Goal: Find contact information: Find contact information

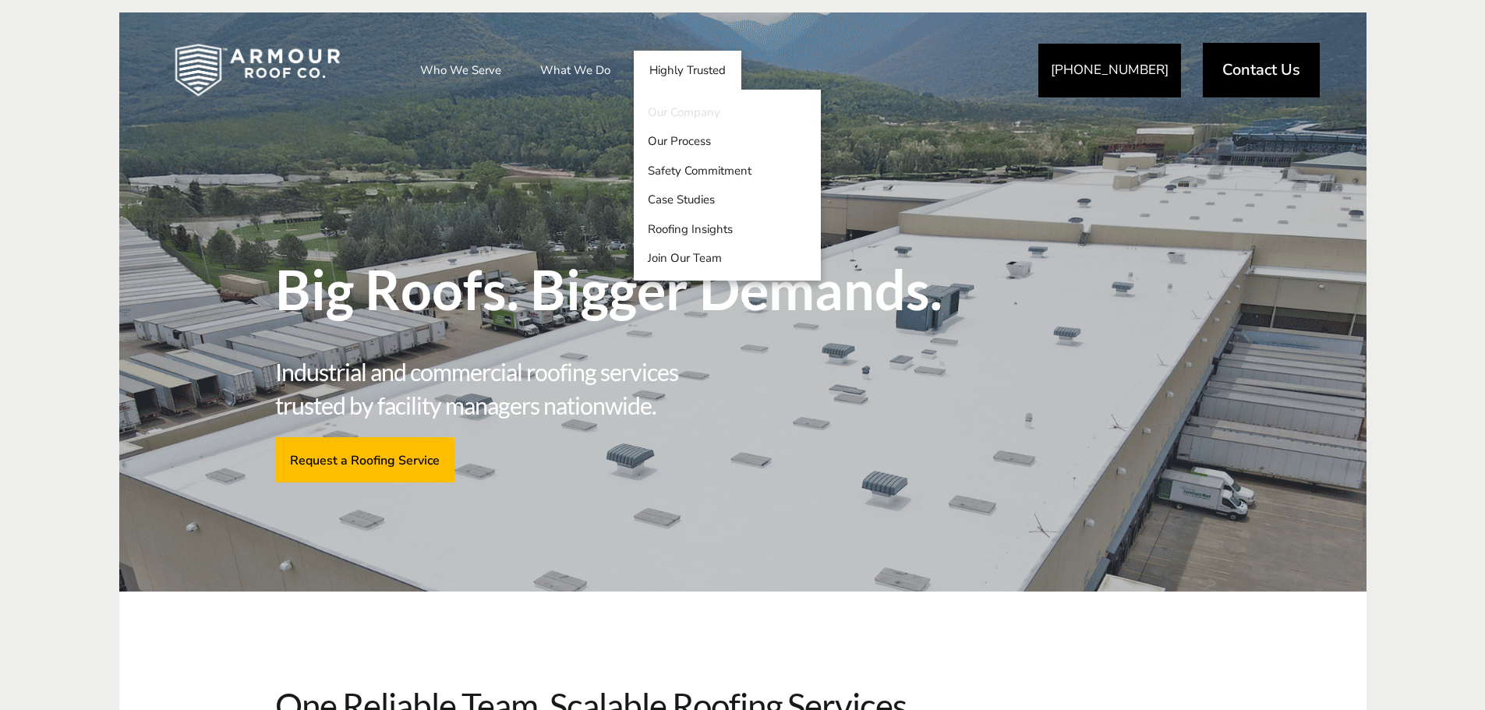
click at [699, 114] on link "Our Company" at bounding box center [727, 112] width 187 height 30
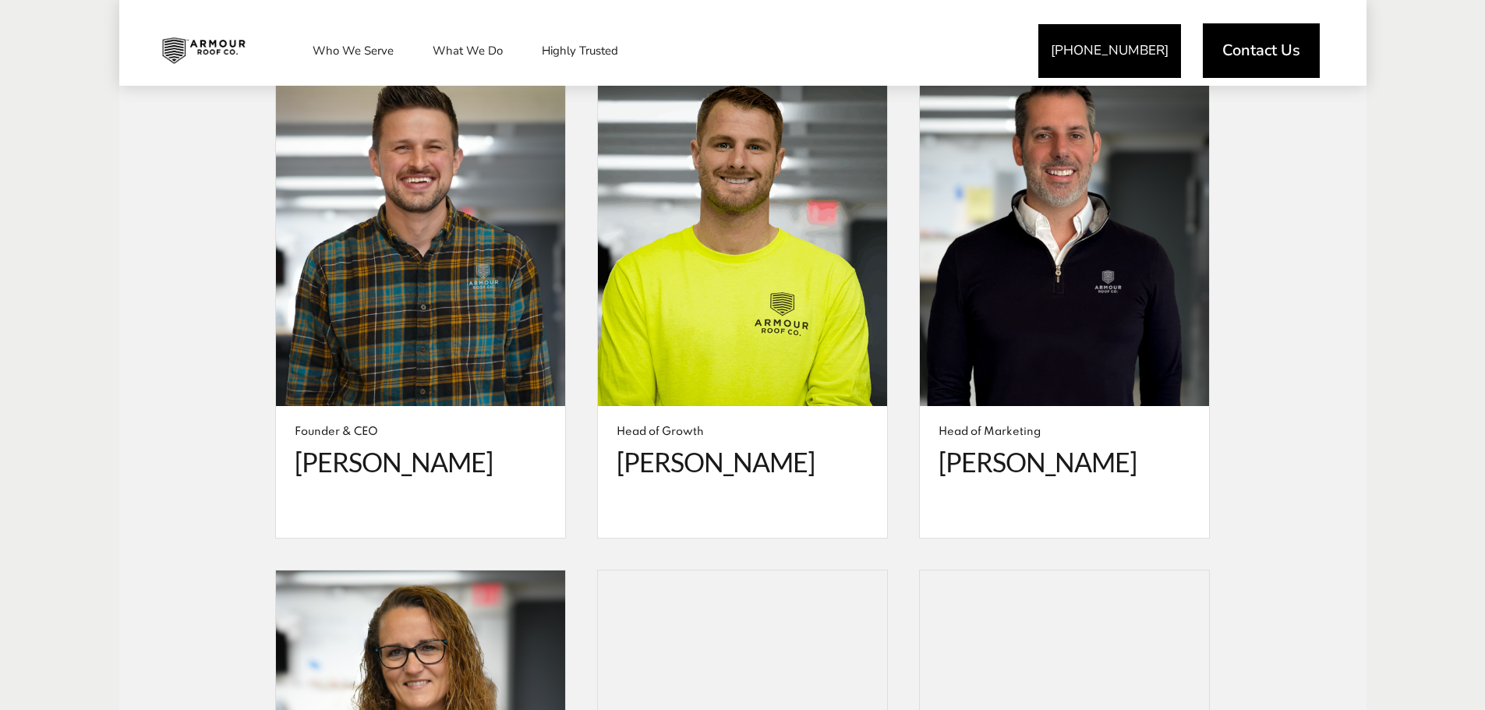
scroll to position [2807, 0]
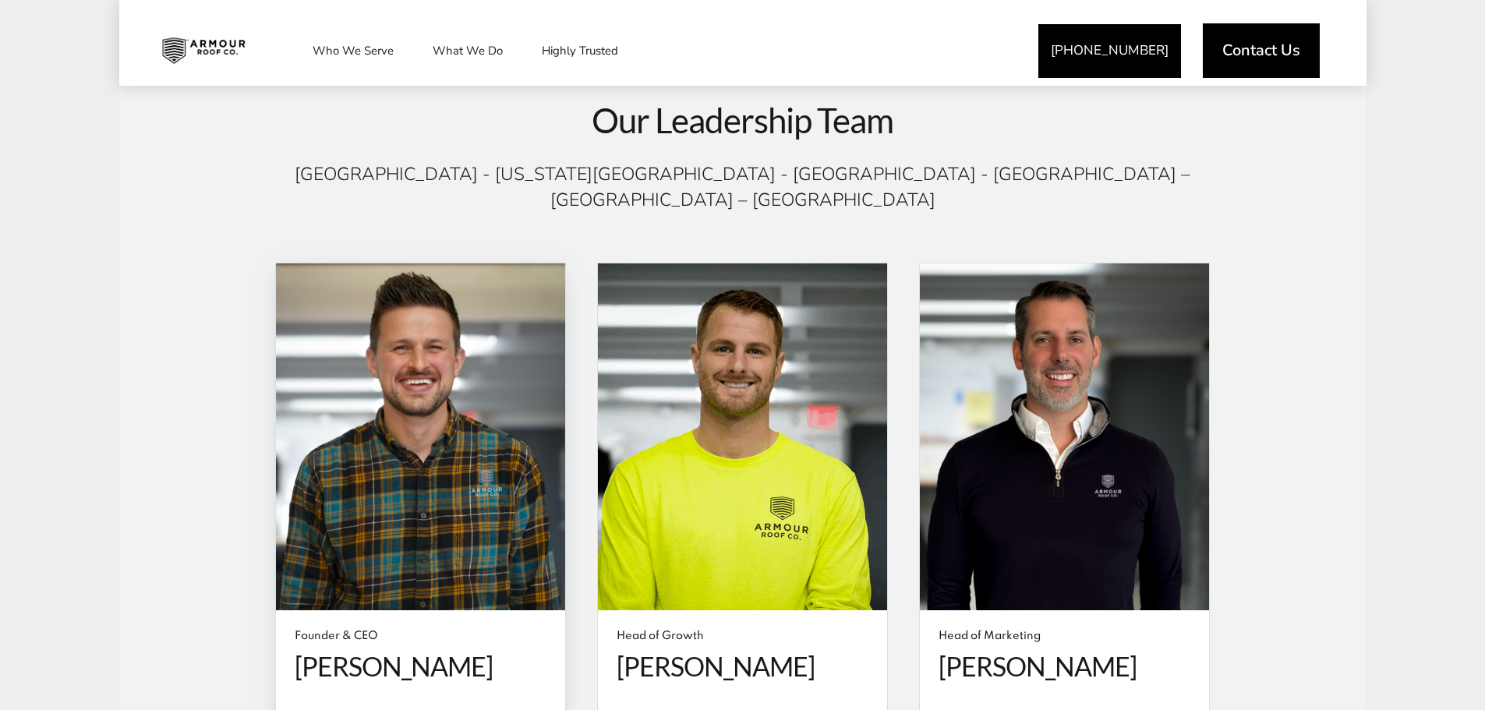
click at [452, 529] on span at bounding box center [420, 438] width 289 height 348
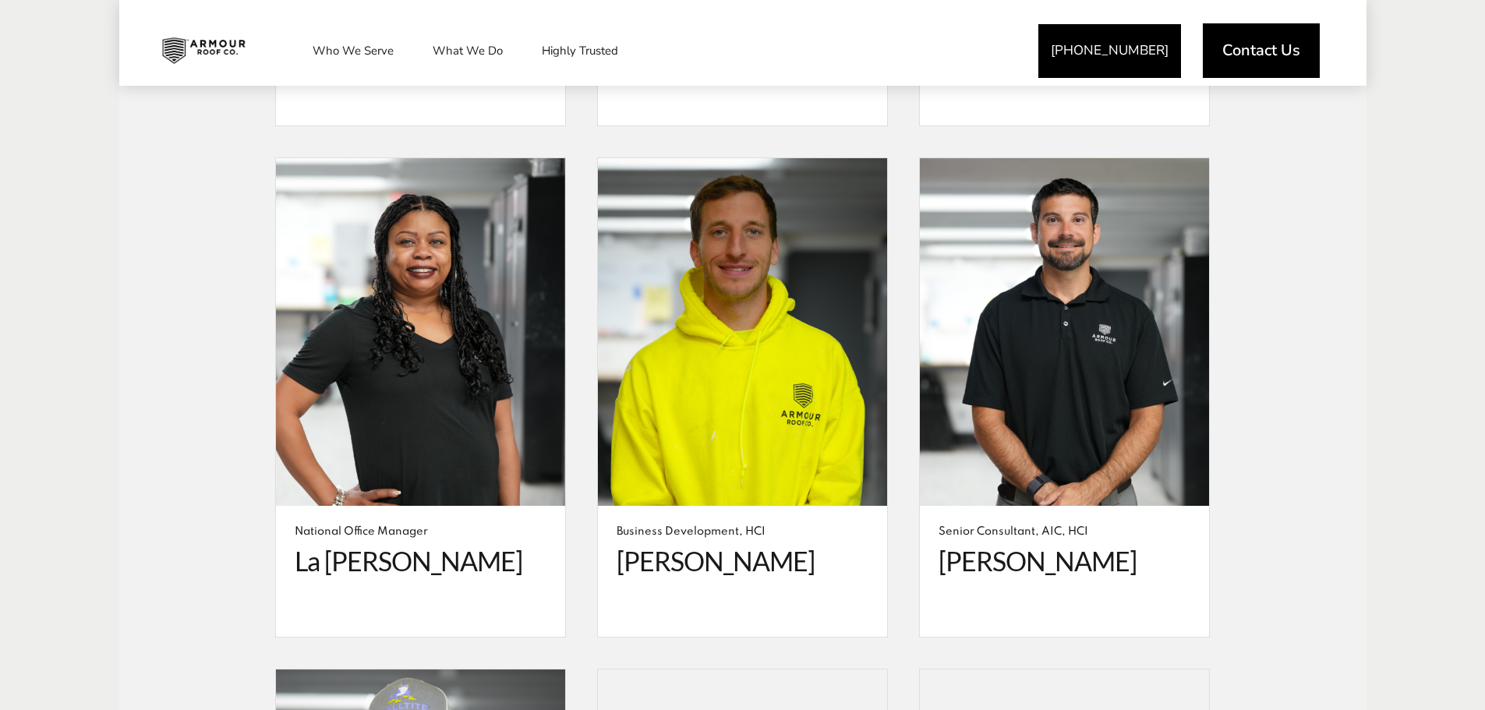
scroll to position [3820, 0]
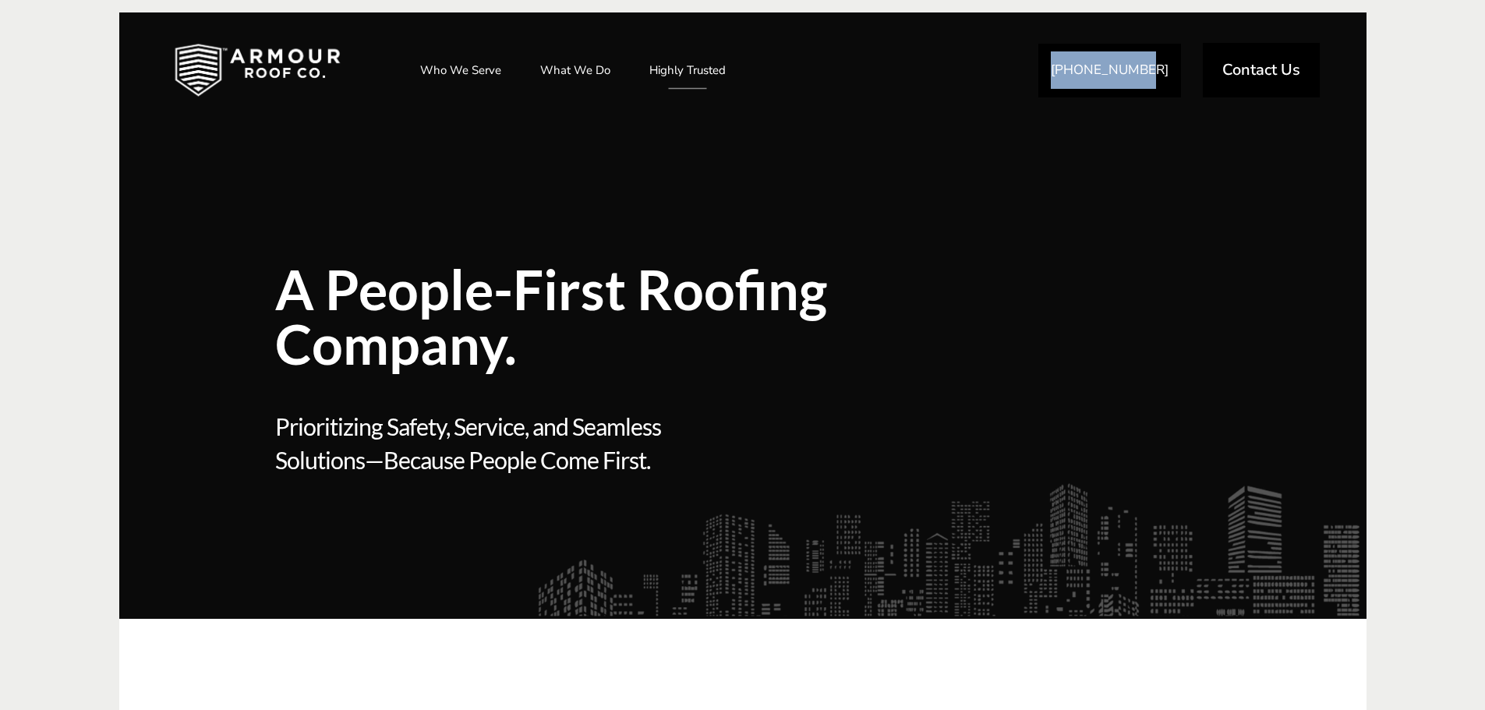
drag, startPoint x: 1183, startPoint y: 66, endPoint x: 1070, endPoint y: 69, distance: 113.1
click at [1070, 69] on div "[PHONE_NUMBER] Contact Us" at bounding box center [1178, 69] width 281 height 65
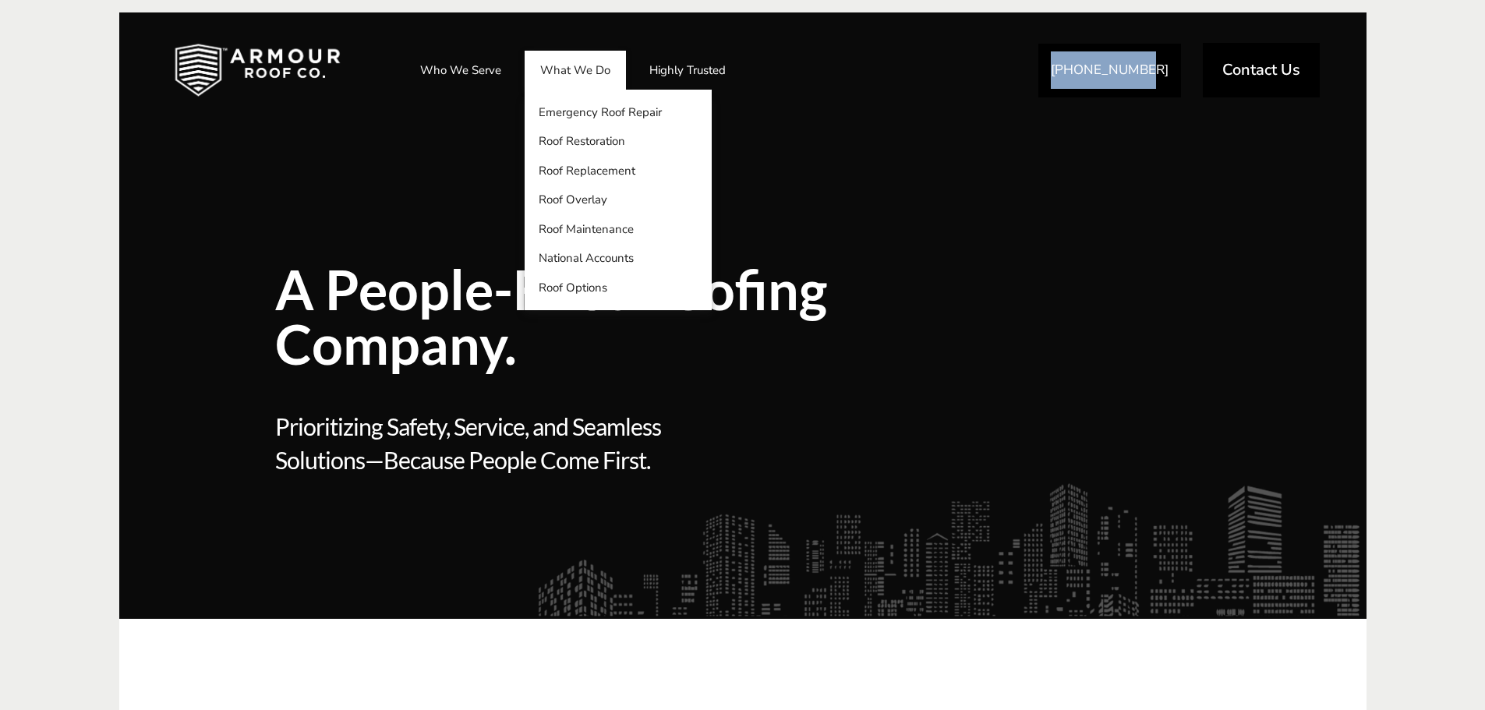
copy link "[PHONE_NUMBER]"
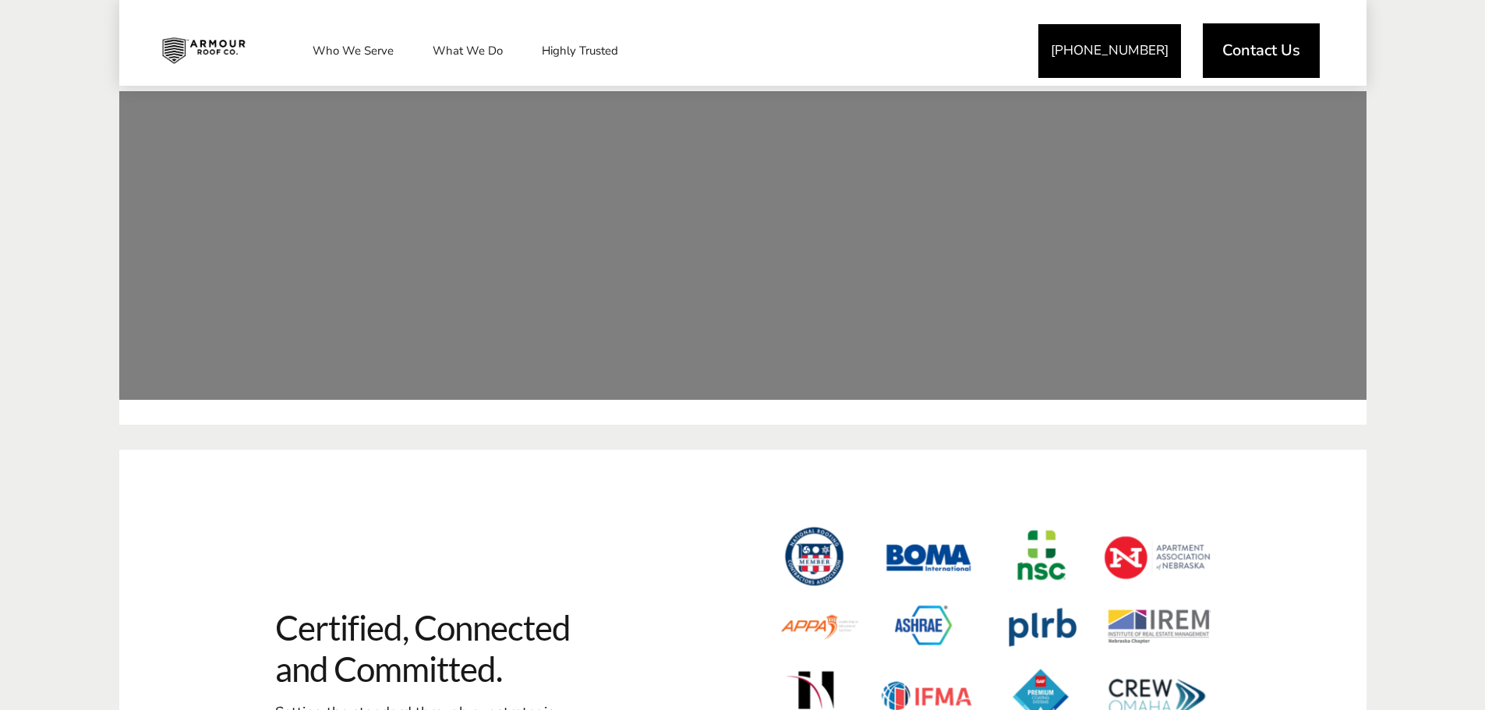
scroll to position [6257, 0]
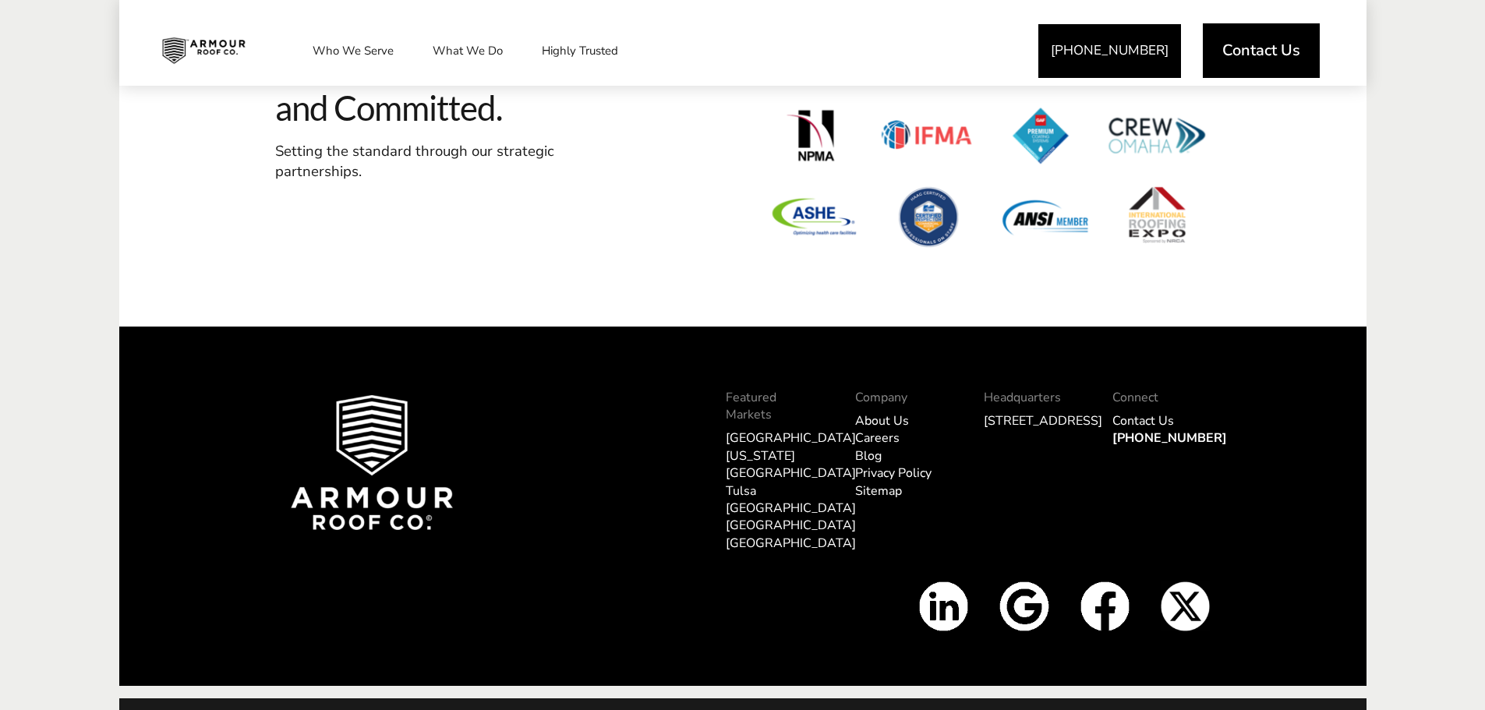
drag, startPoint x: 1324, startPoint y: 370, endPoint x: 1353, endPoint y: 543, distance: 175.5
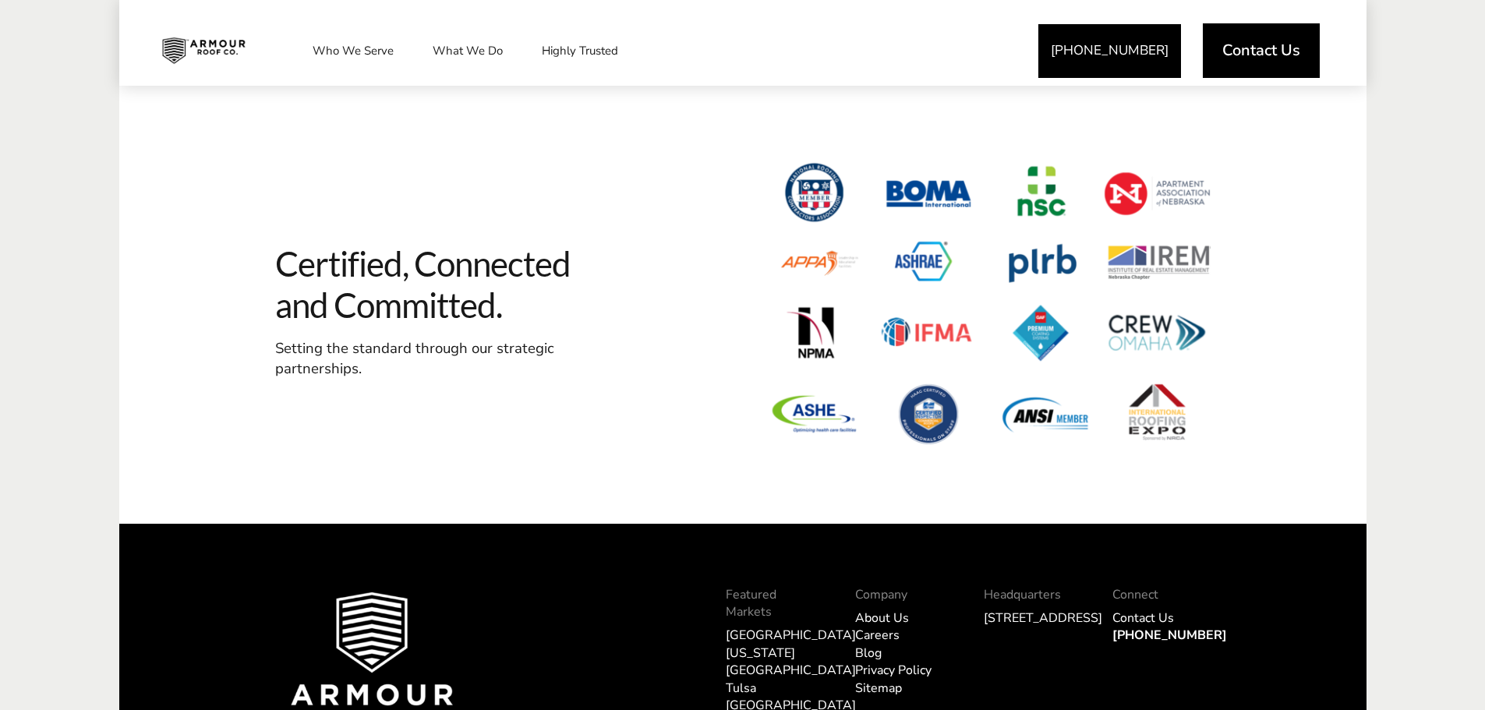
scroll to position [6023, 0]
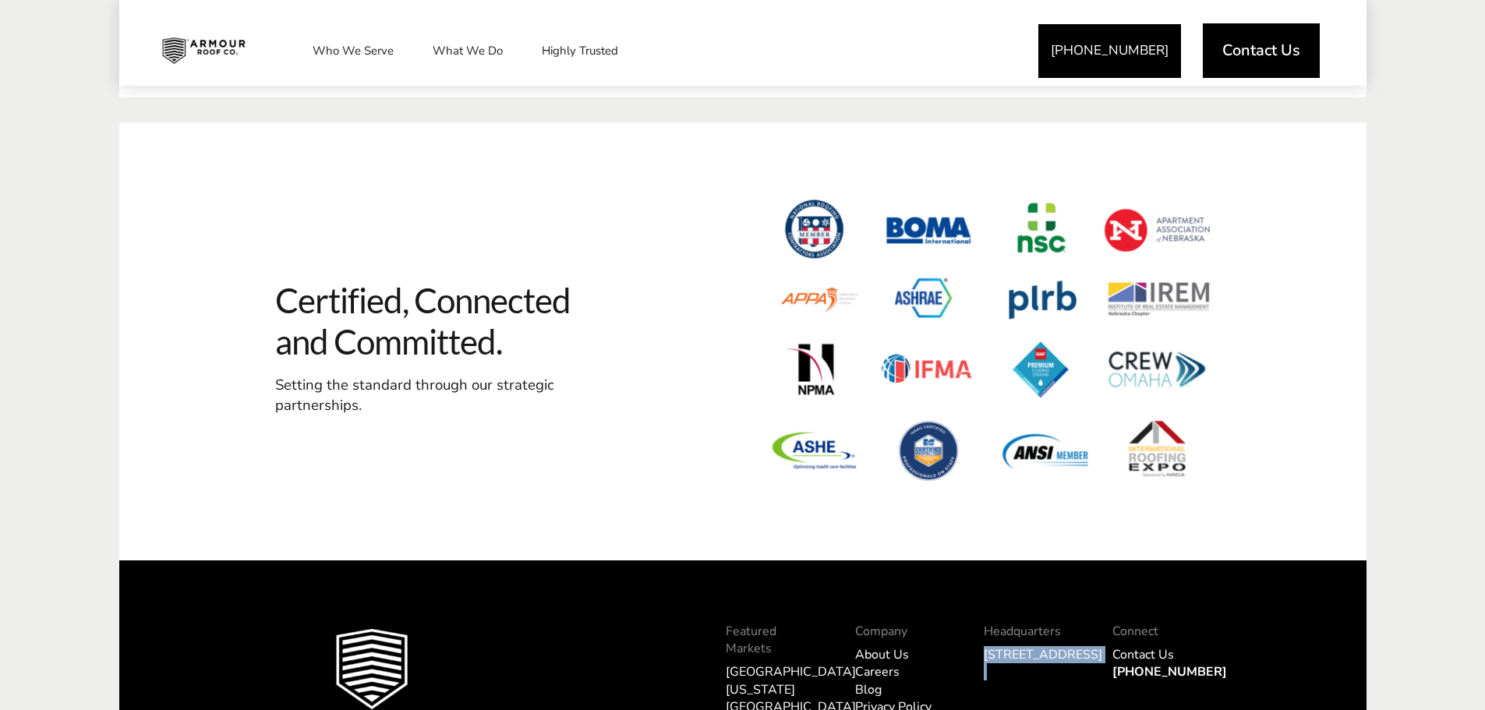
drag, startPoint x: 1046, startPoint y: 676, endPoint x: 971, endPoint y: 631, distance: 87.7
click at [971, 631] on div "Headquarters [STREET_ADDRESS]" at bounding box center [1032, 713] width 129 height 206
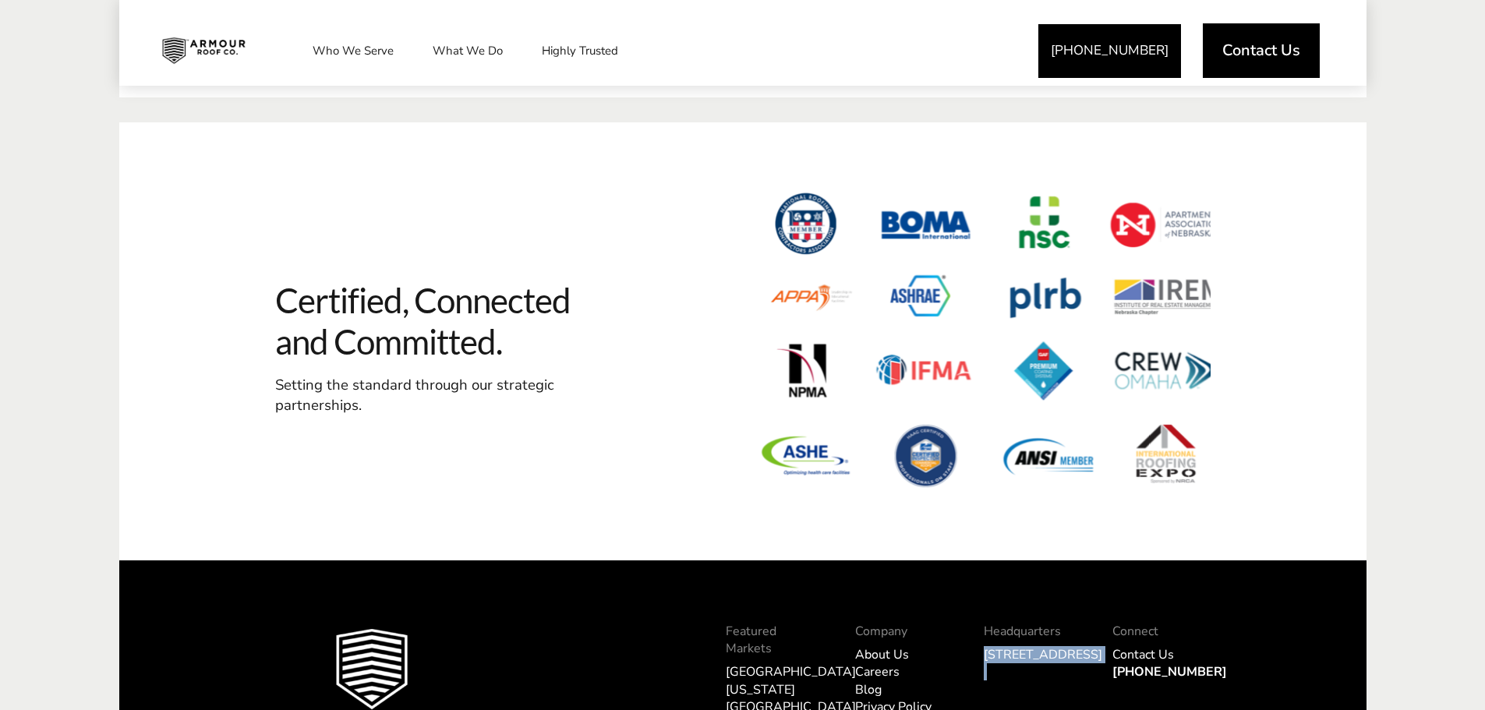
copy div "[STREET_ADDRESS]"
